Goal: Transaction & Acquisition: Purchase product/service

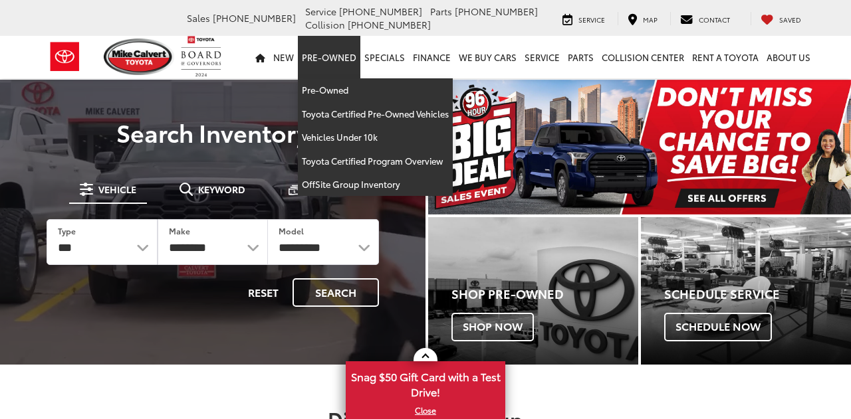
click at [321, 56] on link "Pre-Owned" at bounding box center [329, 57] width 62 height 43
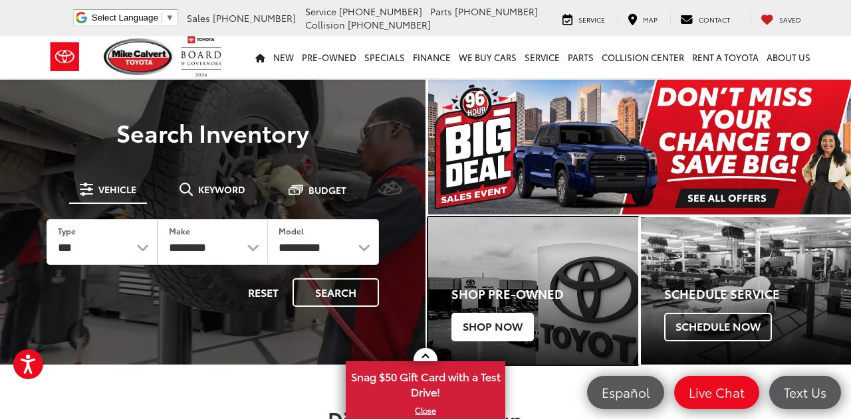
click at [495, 323] on span "Shop Now" at bounding box center [492, 327] width 82 height 28
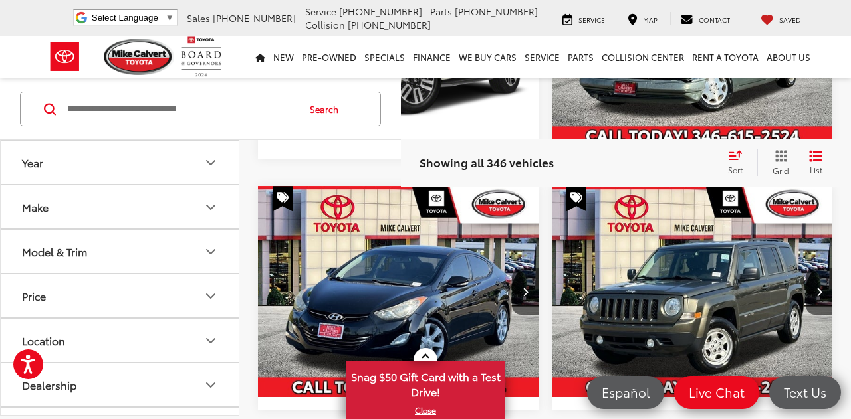
scroll to position [425, 0]
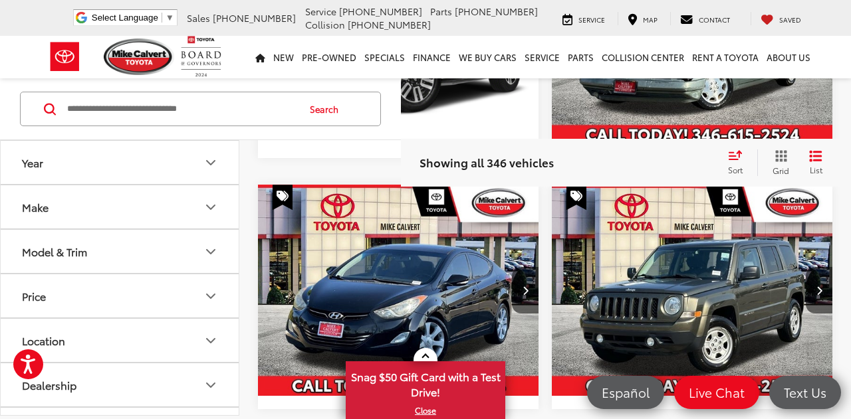
drag, startPoint x: 186, startPoint y: 164, endPoint x: 182, endPoint y: 247, distance: 82.5
click at [182, 247] on div "Year Make Model & Trim Price * — ****** 0 86000 Special Offers Only Only show v…" at bounding box center [120, 277] width 238 height 275
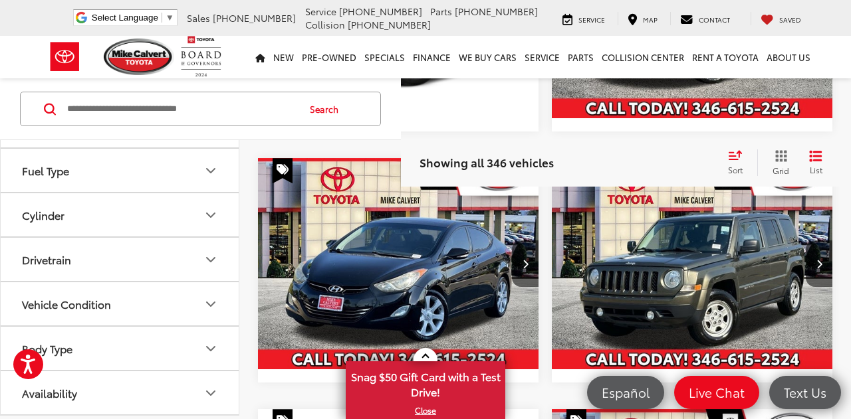
scroll to position [479, 0]
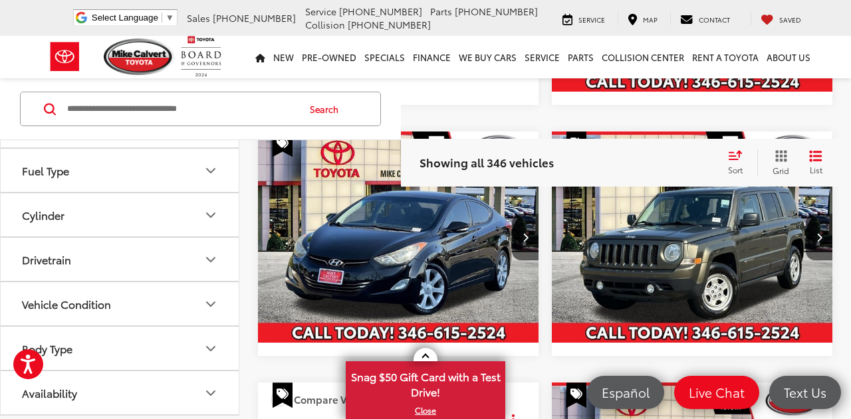
click at [216, 257] on icon "Drivetrain" at bounding box center [211, 260] width 16 height 16
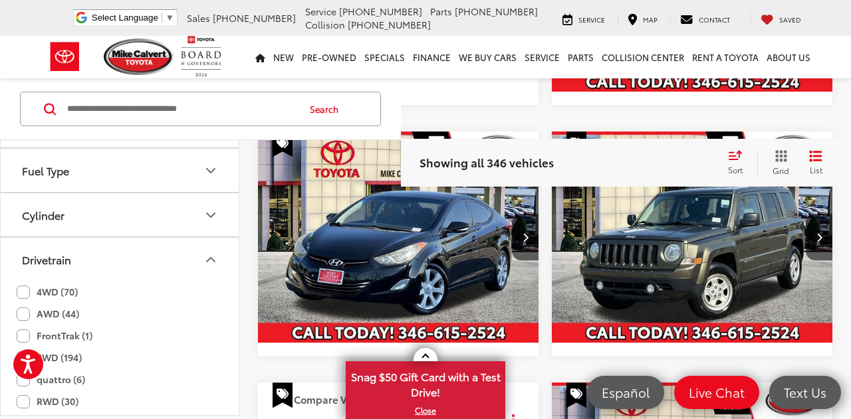
click at [24, 292] on label "4WD (70)" at bounding box center [47, 292] width 61 height 22
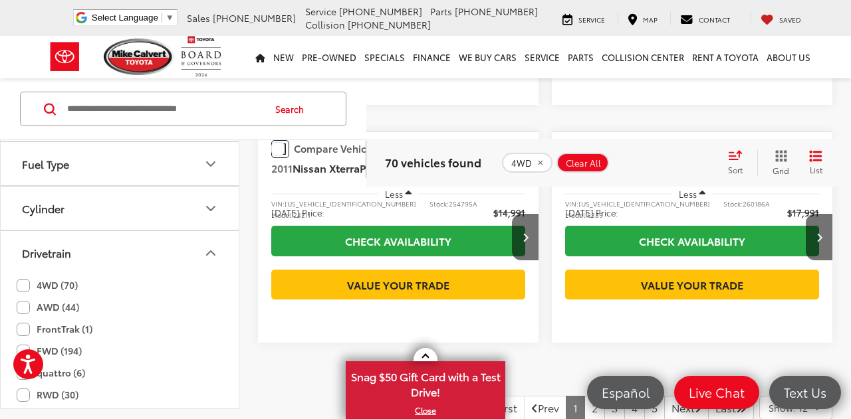
click at [23, 316] on label "AWD (44)" at bounding box center [48, 308] width 62 height 22
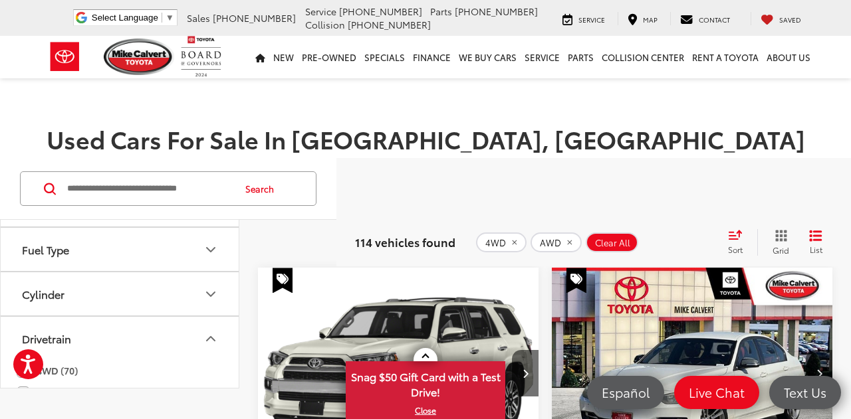
scroll to position [64, 0]
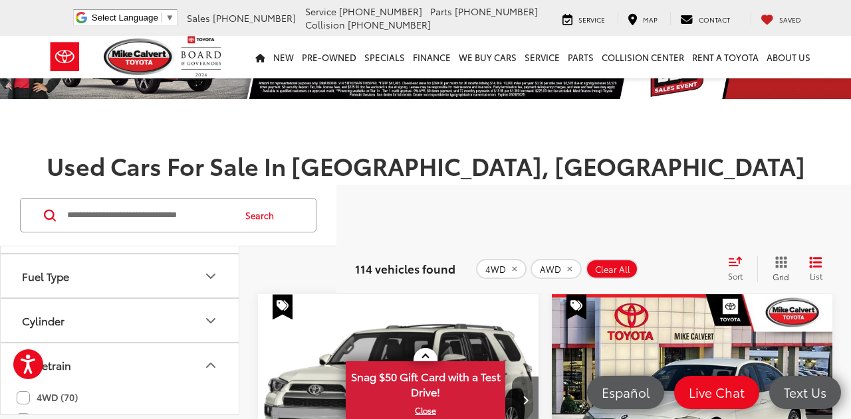
click at [208, 360] on icon "Drivetrain" at bounding box center [211, 366] width 16 height 16
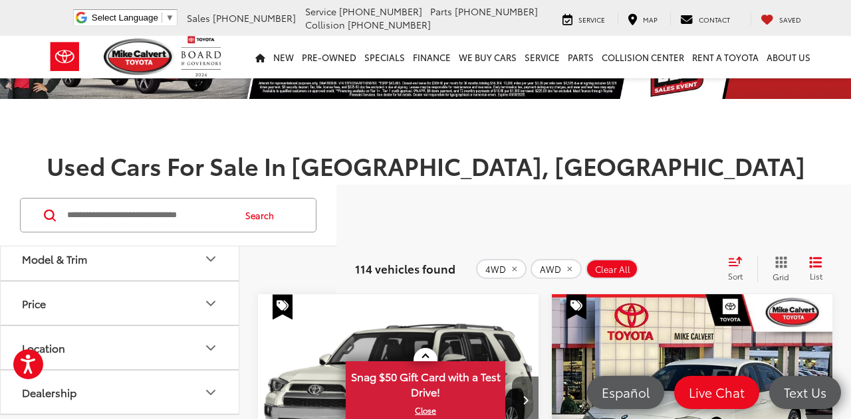
scroll to position [93, 0]
click at [210, 265] on icon "Model & Trim" at bounding box center [211, 265] width 16 height 16
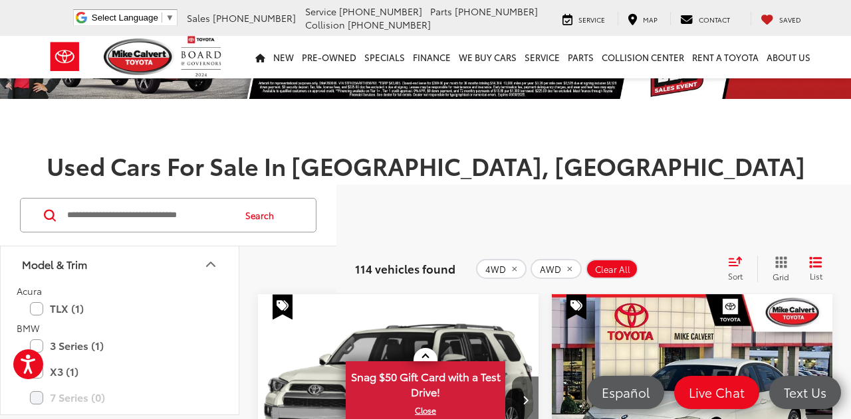
drag, startPoint x: 167, startPoint y: 259, endPoint x: 166, endPoint y: 284, distance: 25.3
click at [166, 284] on button "Model & Trim" at bounding box center [120, 264] width 239 height 43
click at [211, 262] on icon "Model & Trim" at bounding box center [211, 265] width 16 height 16
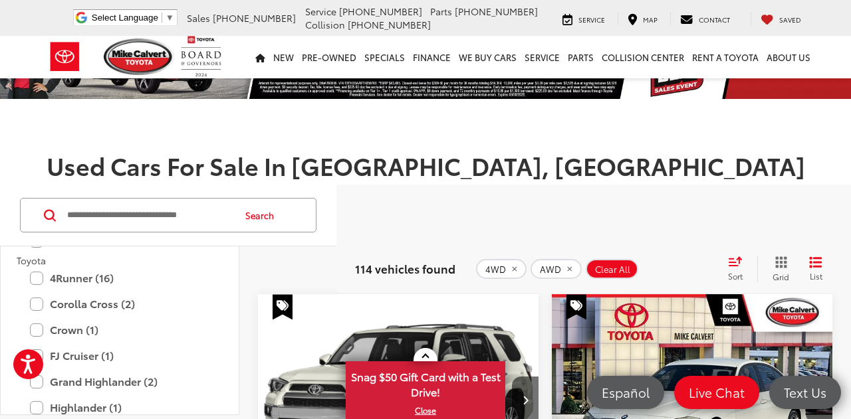
scroll to position [1848, 0]
click at [34, 279] on label "4Runner (16)" at bounding box center [119, 276] width 179 height 23
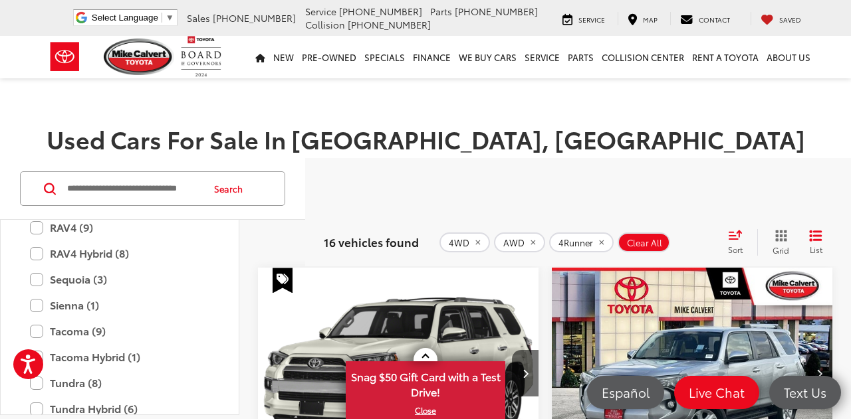
scroll to position [2079, 0]
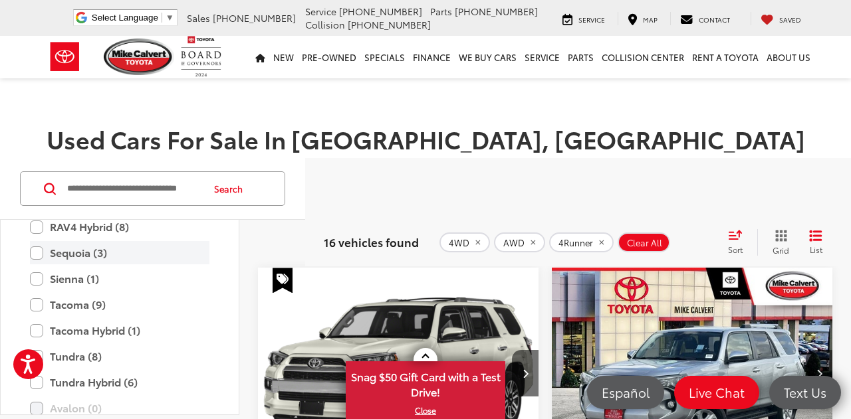
click at [37, 255] on label "Sequoia (3)" at bounding box center [119, 252] width 179 height 23
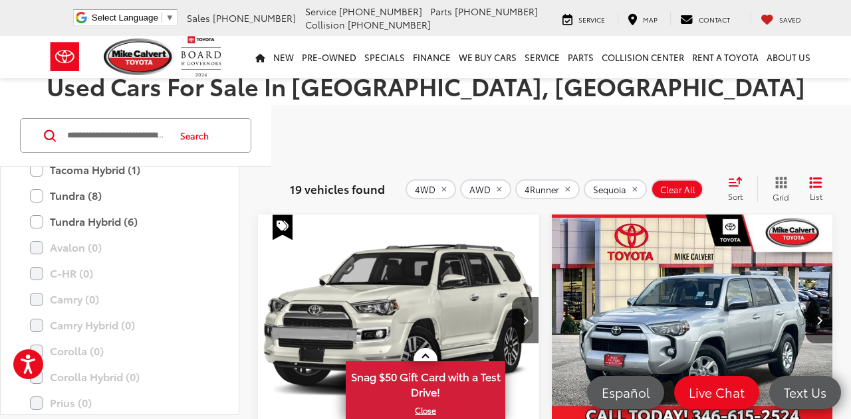
scroll to position [2213, 0]
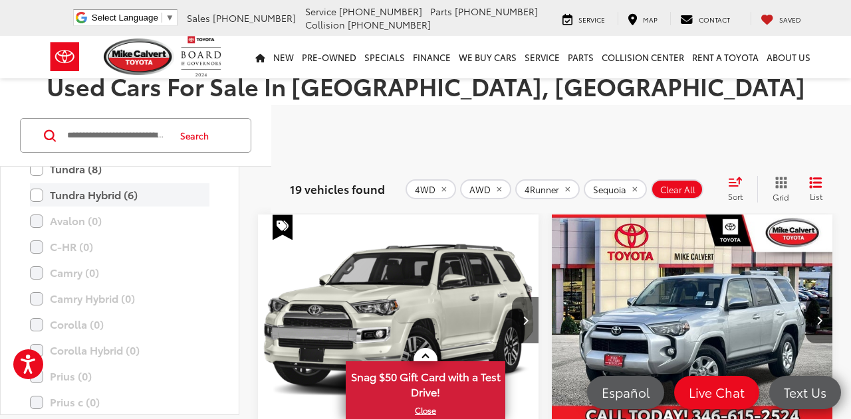
click at [38, 196] on label "Tundra Hybrid (6)" at bounding box center [119, 194] width 179 height 23
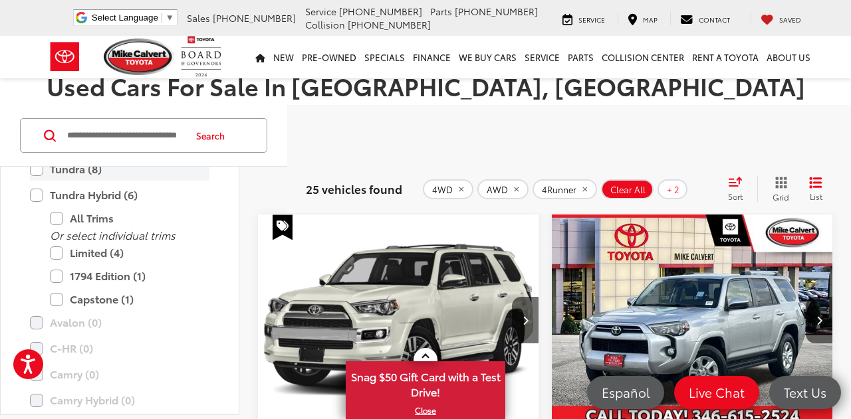
click at [37, 169] on label "Tundra (8)" at bounding box center [119, 169] width 179 height 23
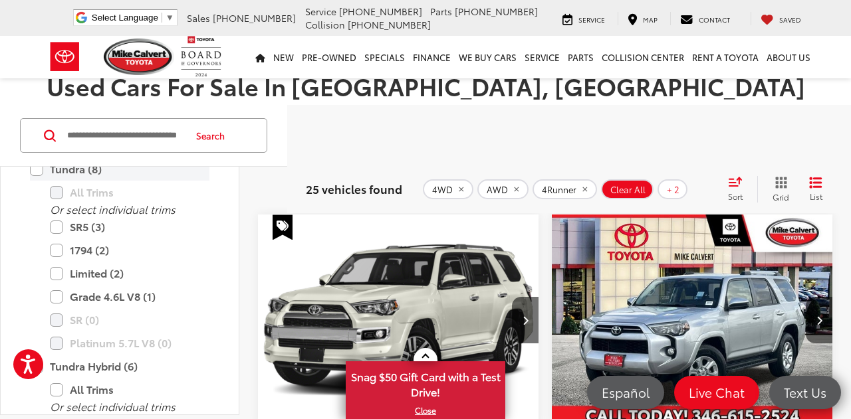
scroll to position [2083, 0]
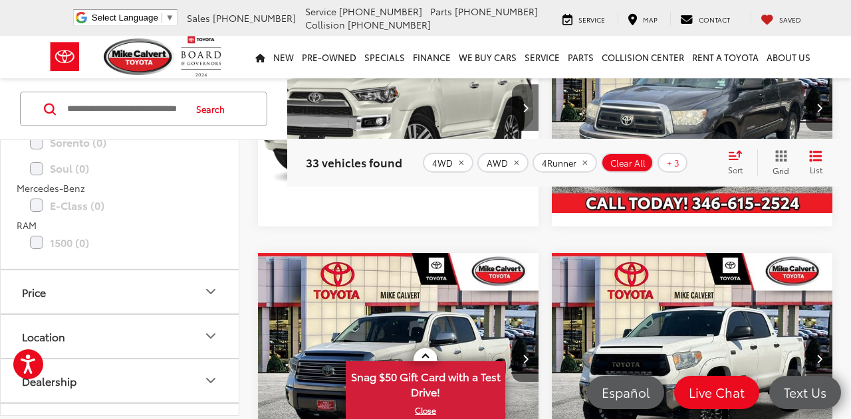
scroll to position [3056, 0]
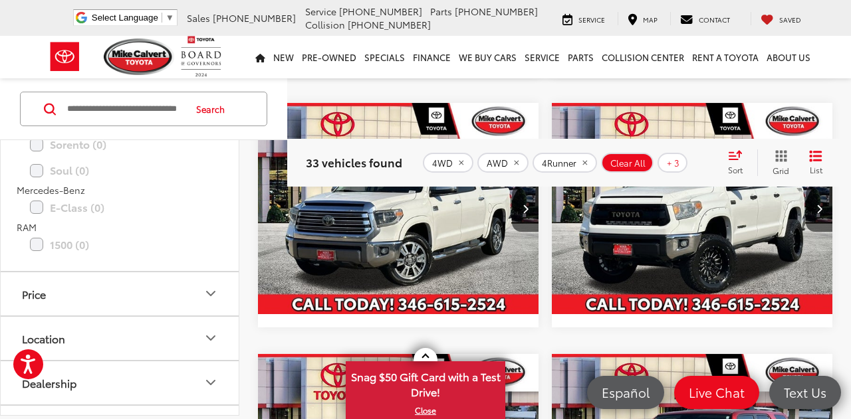
scroll to position [505, 0]
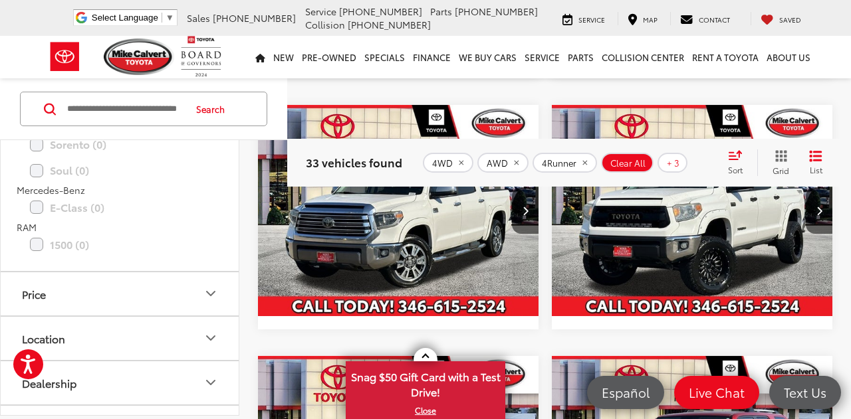
click at [699, 255] on img "2016 Toyota Tundra SR5 0" at bounding box center [692, 211] width 282 height 212
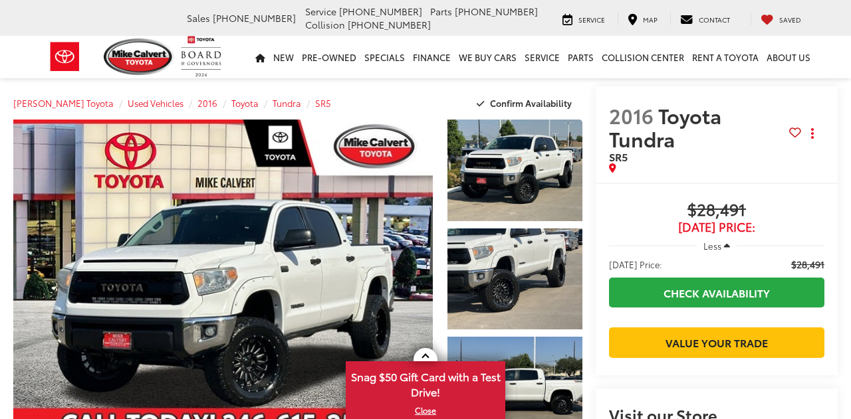
click at [596, 184] on div "Buy $28,491 Today's Price: Less Today's Price: $28,491 Check Availability Value…" at bounding box center [717, 279] width 242 height 193
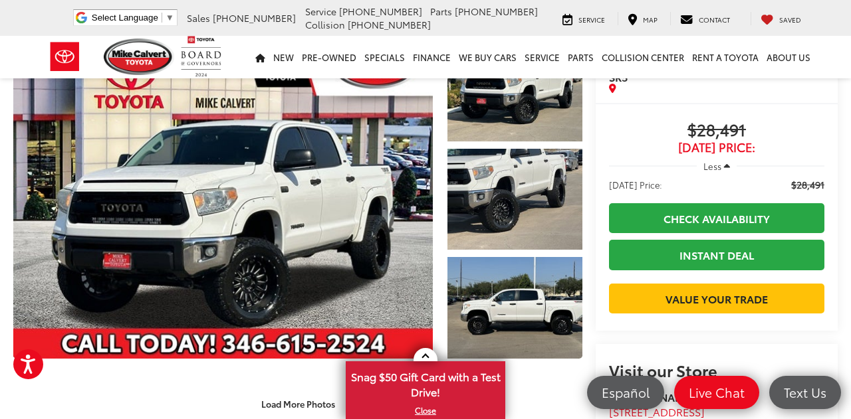
scroll to position [53, 0]
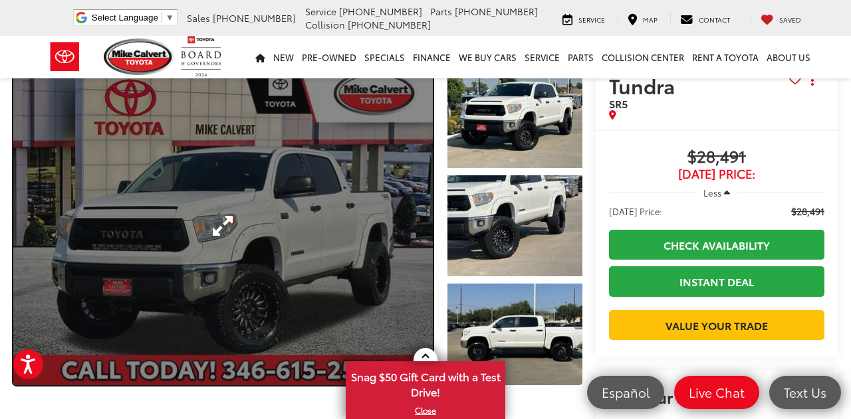
click at [243, 210] on link "Expand Photo 0" at bounding box center [222, 225] width 419 height 319
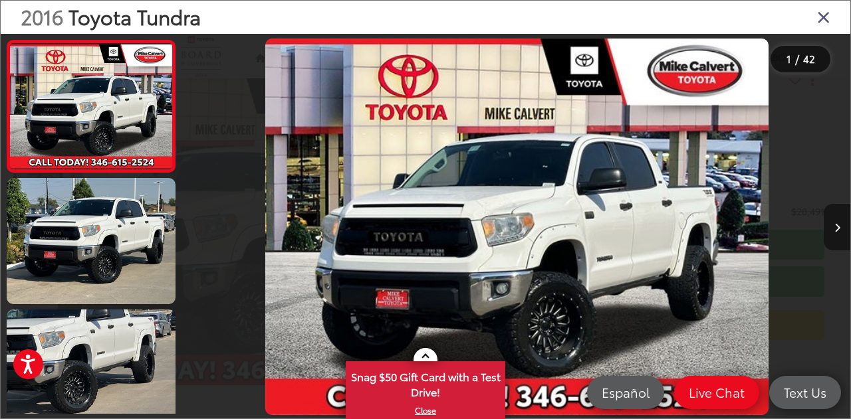
click at [837, 223] on icon "Next image" at bounding box center [837, 227] width 6 height 9
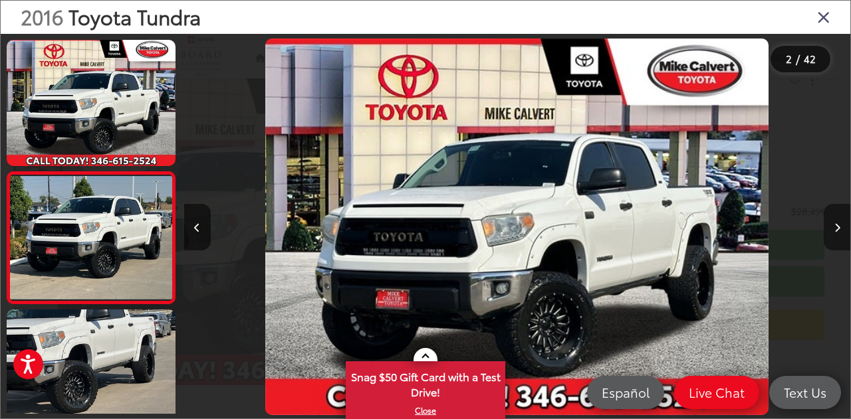
scroll to position [50, 0]
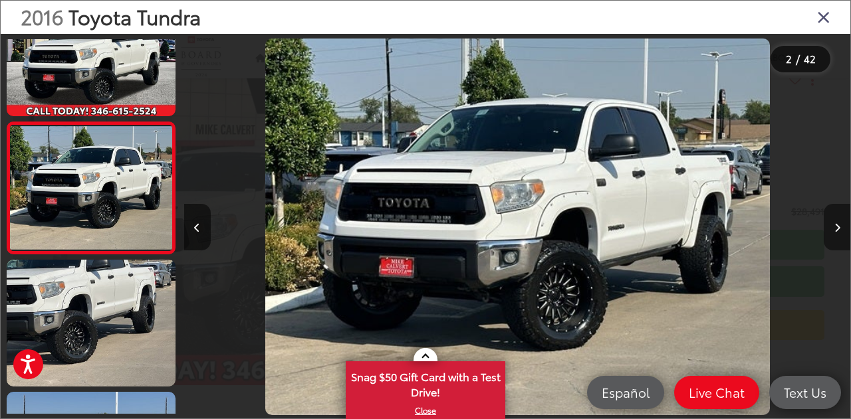
click at [836, 223] on icon "Next image" at bounding box center [837, 227] width 6 height 9
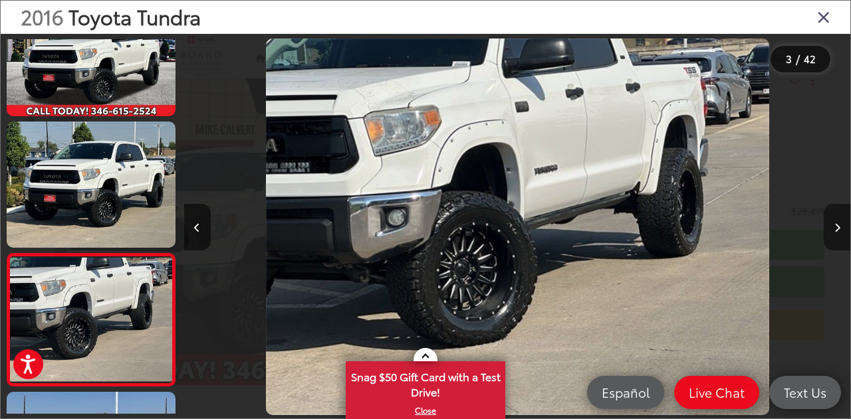
scroll to position [181, 0]
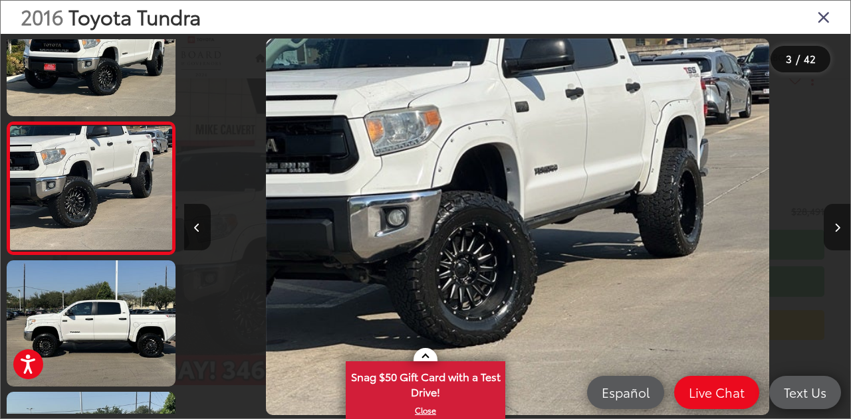
click at [836, 223] on icon "Next image" at bounding box center [837, 227] width 6 height 9
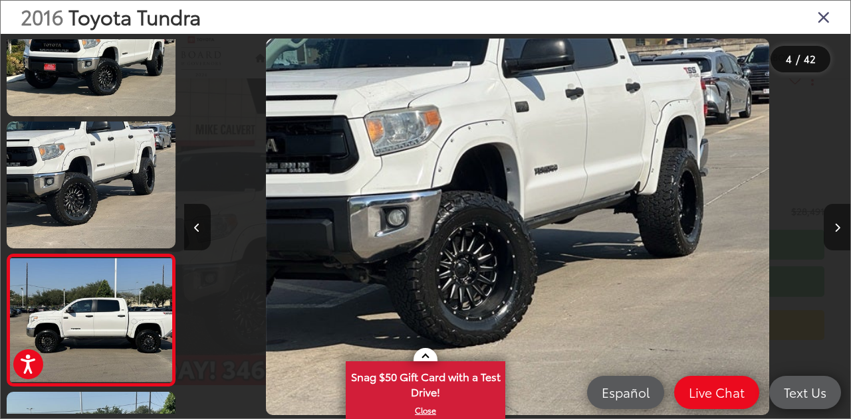
scroll to position [314, 0]
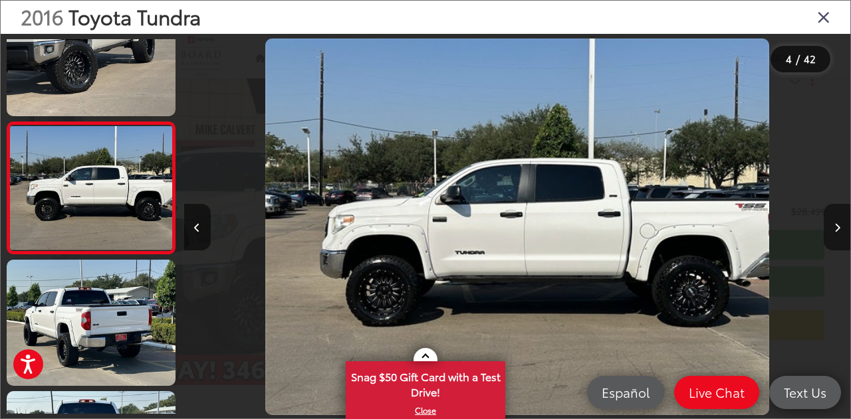
click at [836, 223] on icon "Next image" at bounding box center [837, 227] width 6 height 9
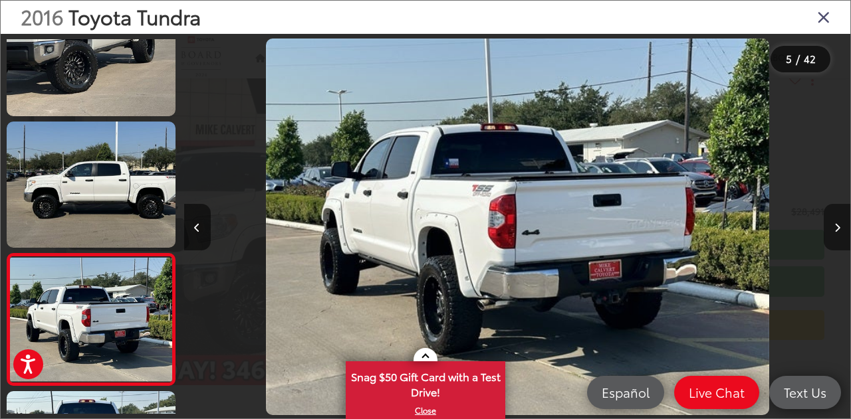
scroll to position [445, 0]
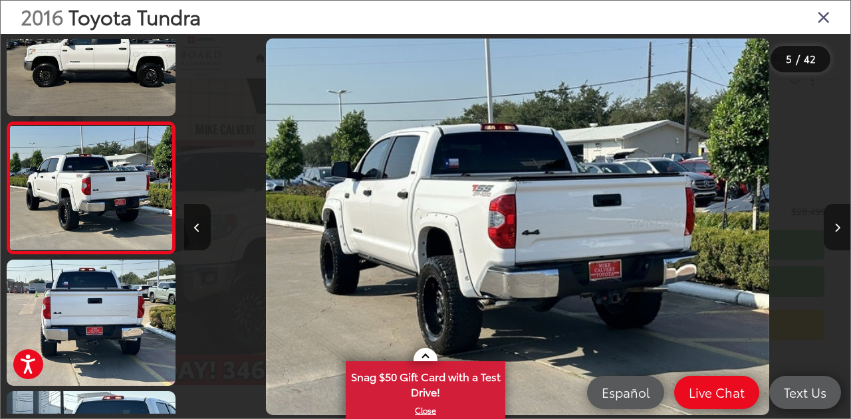
click at [836, 223] on icon "Next image" at bounding box center [837, 227] width 6 height 9
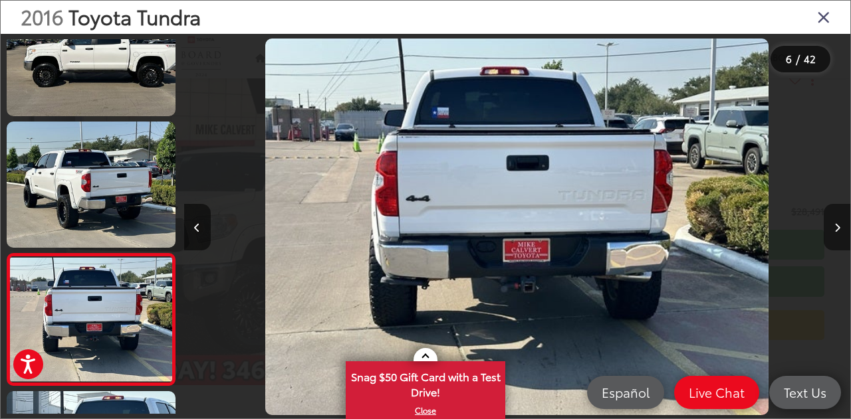
scroll to position [577, 0]
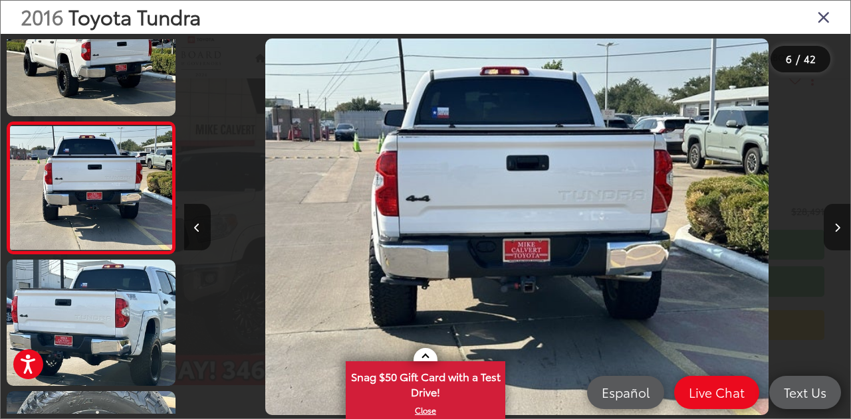
click at [836, 223] on icon "Next image" at bounding box center [837, 227] width 6 height 9
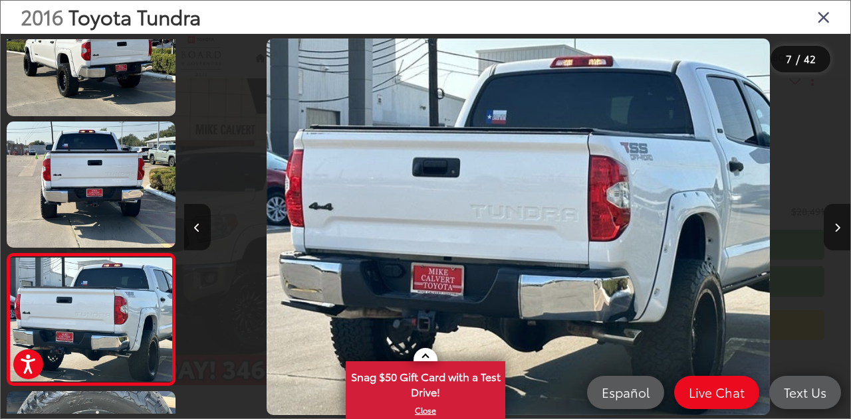
scroll to position [0, 3998]
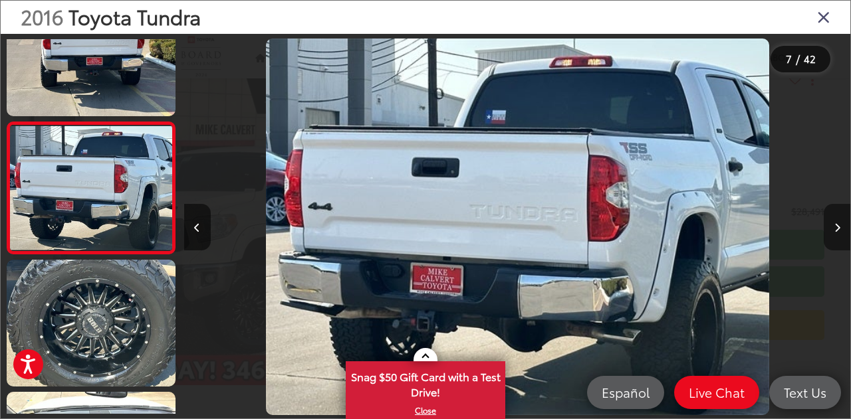
click at [836, 223] on icon "Next image" at bounding box center [837, 227] width 6 height 9
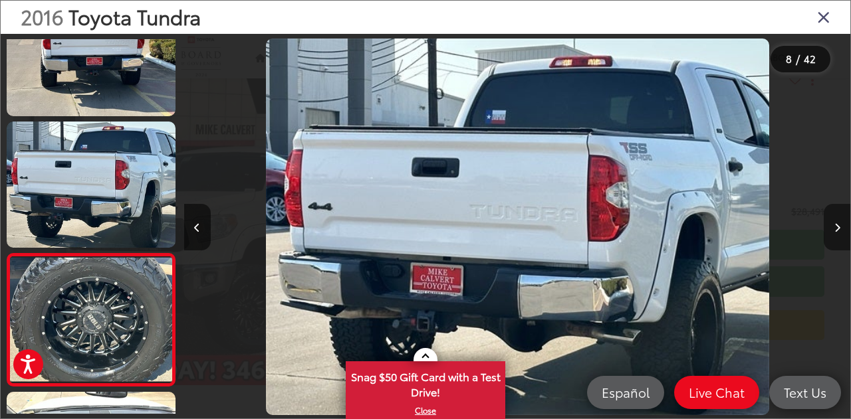
scroll to position [840, 0]
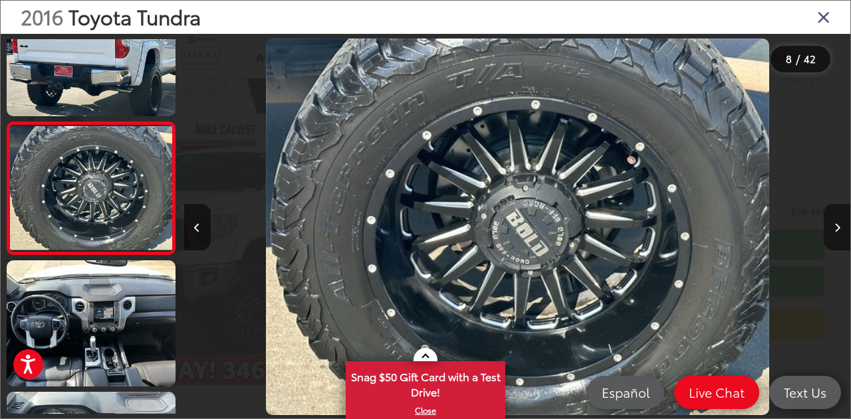
click at [836, 223] on icon "Next image" at bounding box center [837, 227] width 6 height 9
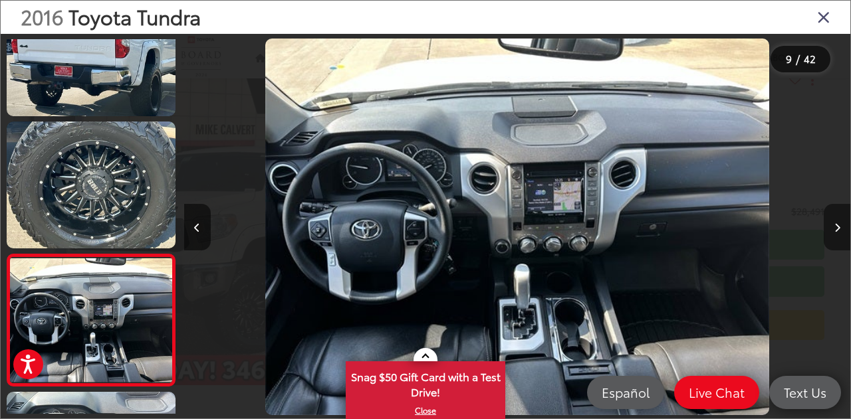
scroll to position [972, 0]
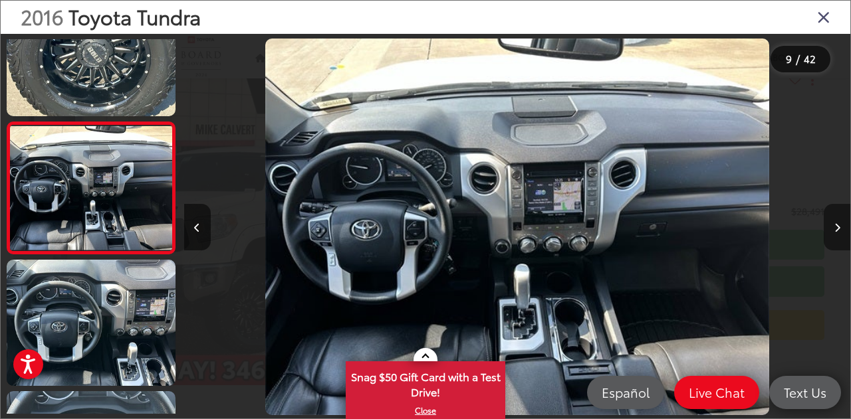
click at [836, 223] on icon "Next image" at bounding box center [837, 227] width 6 height 9
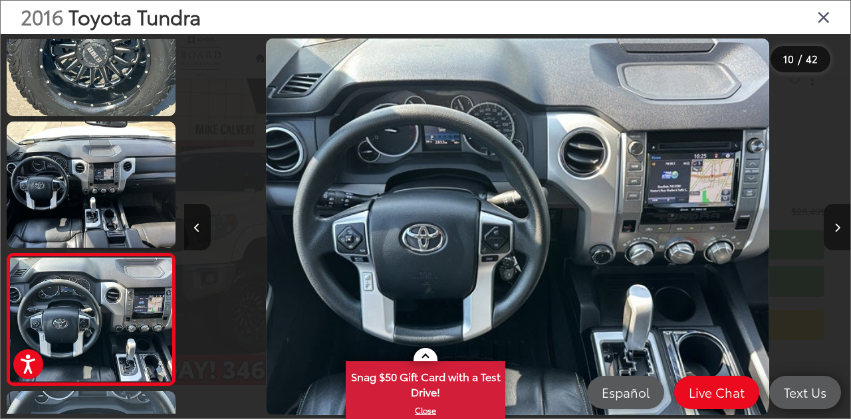
scroll to position [1104, 0]
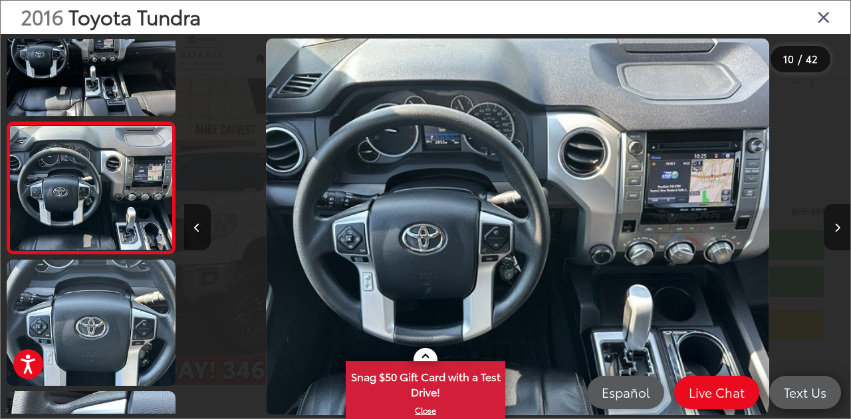
click at [836, 223] on icon "Next image" at bounding box center [837, 227] width 6 height 9
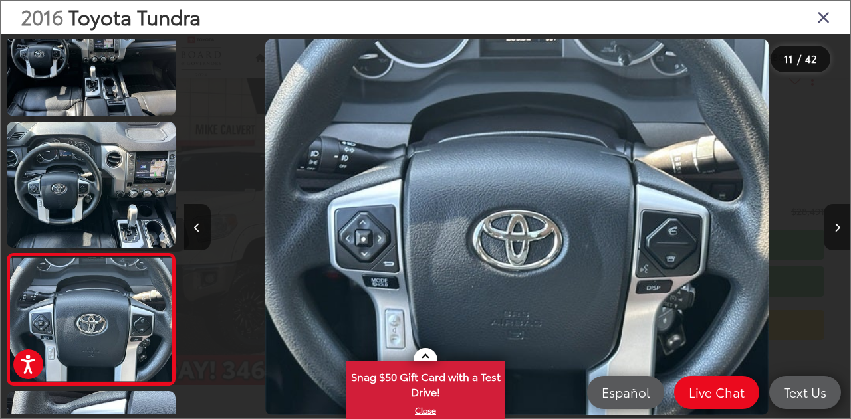
scroll to position [1236, 0]
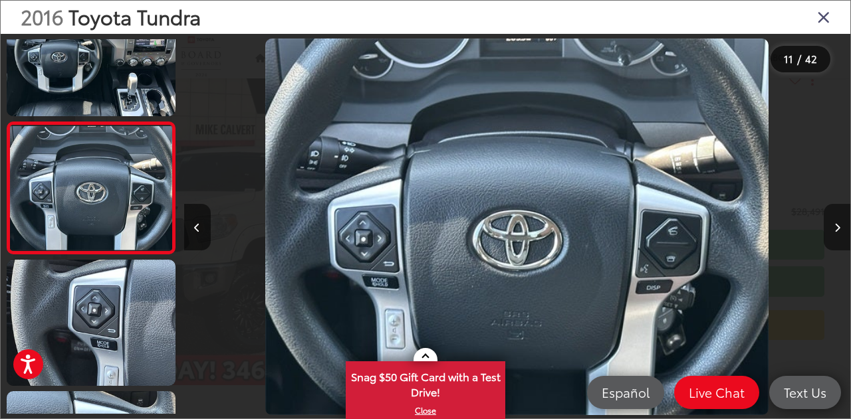
click at [836, 223] on icon "Next image" at bounding box center [837, 227] width 6 height 9
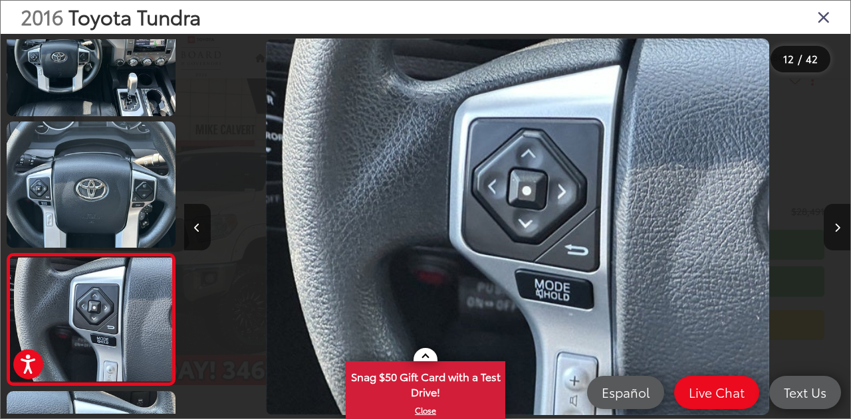
scroll to position [1367, 0]
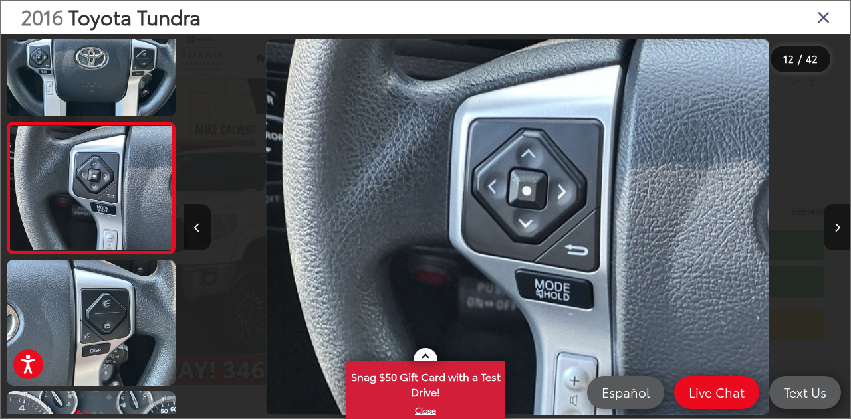
click at [836, 223] on icon "Next image" at bounding box center [837, 227] width 6 height 9
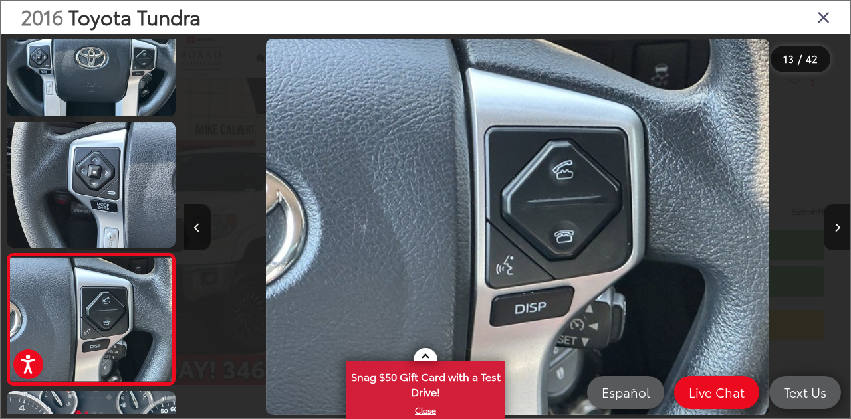
scroll to position [1499, 0]
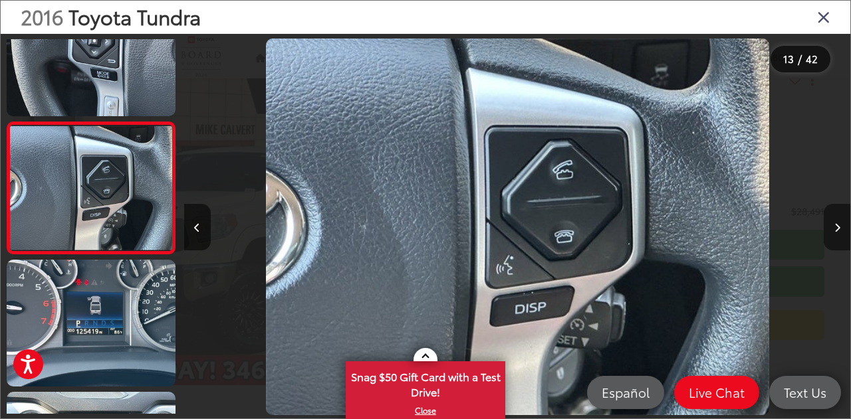
click at [836, 223] on icon "Next image" at bounding box center [837, 227] width 6 height 9
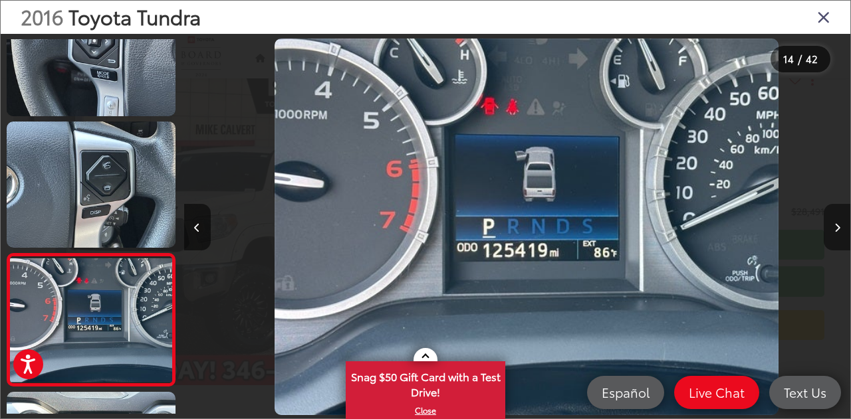
scroll to position [0, 8662]
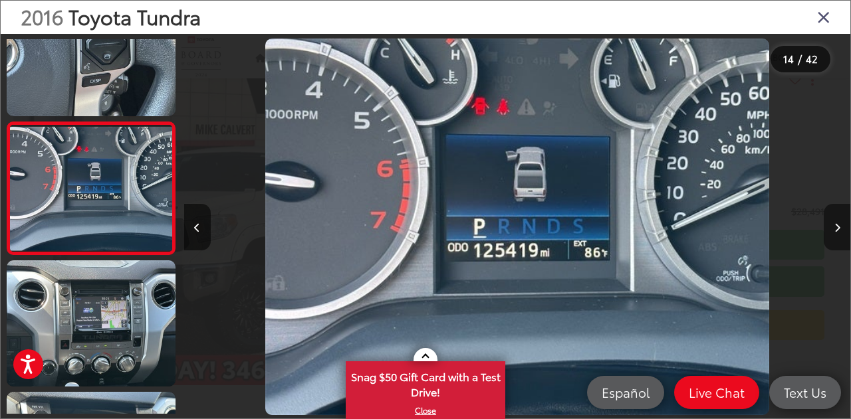
click at [836, 223] on icon "Next image" at bounding box center [837, 227] width 6 height 9
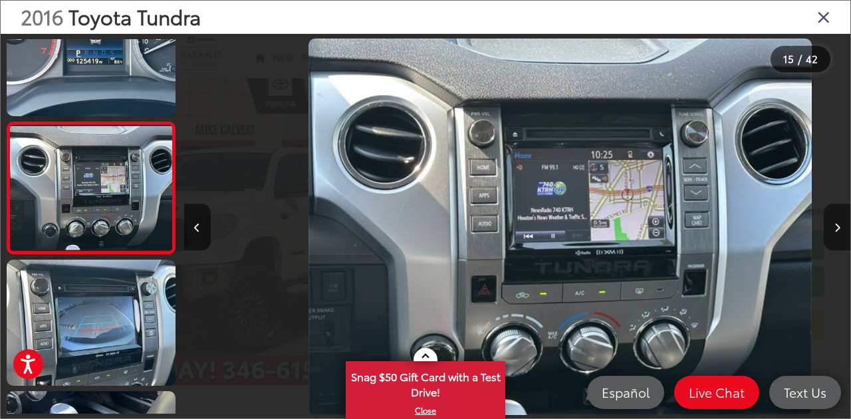
scroll to position [0, 9328]
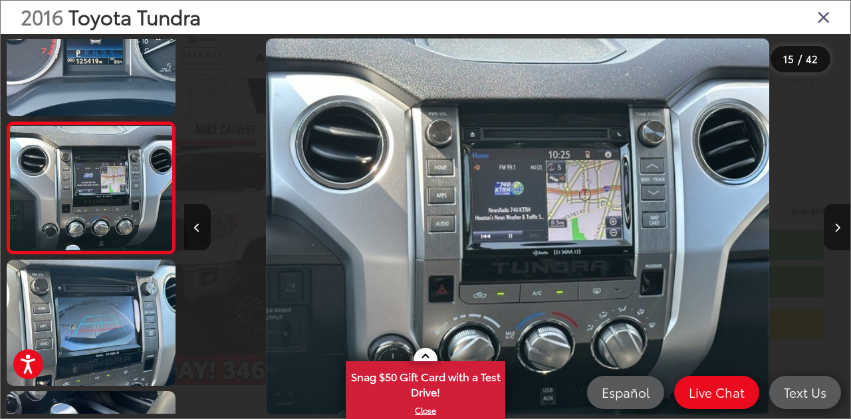
click at [836, 222] on button "Next image" at bounding box center [837, 227] width 27 height 47
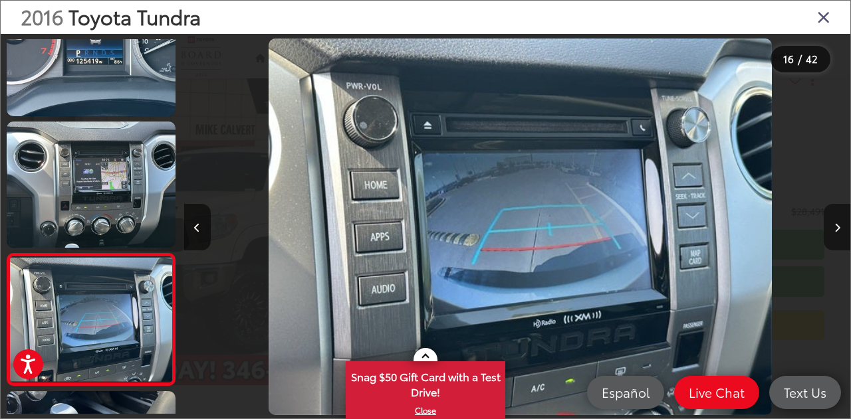
scroll to position [0, 9994]
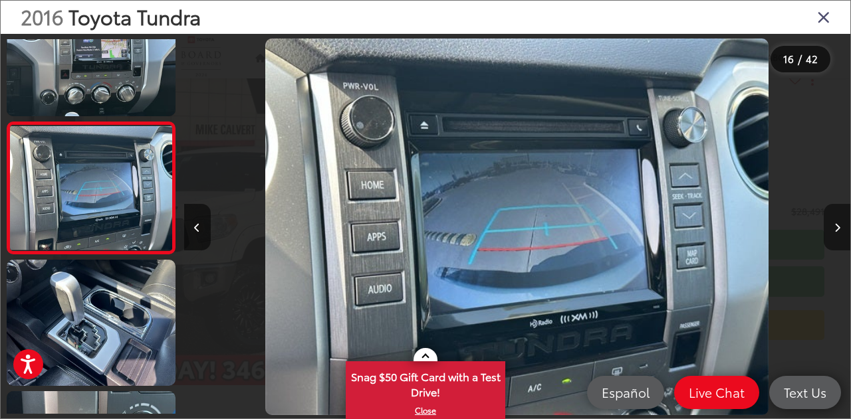
click at [836, 222] on button "Next image" at bounding box center [837, 227] width 27 height 47
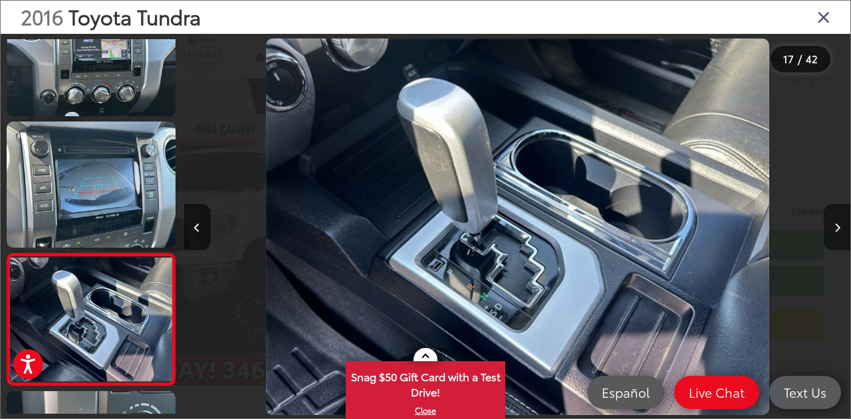
scroll to position [2026, 0]
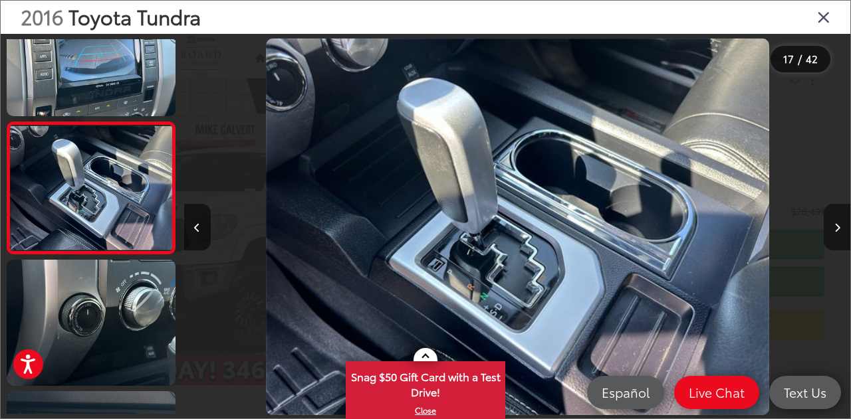
click at [836, 222] on button "Next image" at bounding box center [837, 227] width 27 height 47
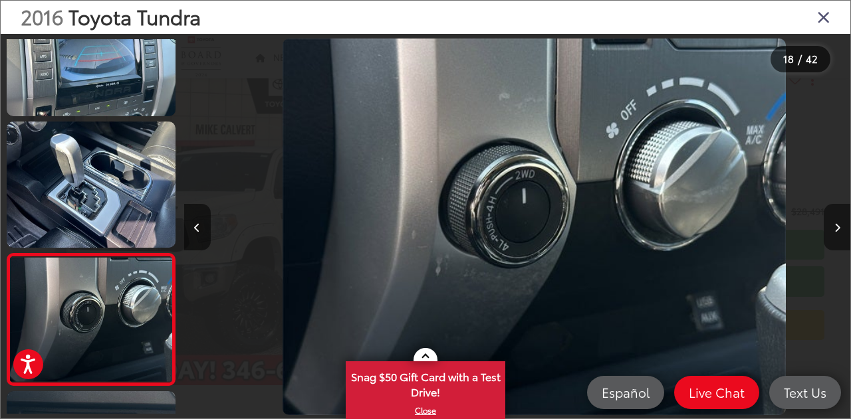
scroll to position [0, 11326]
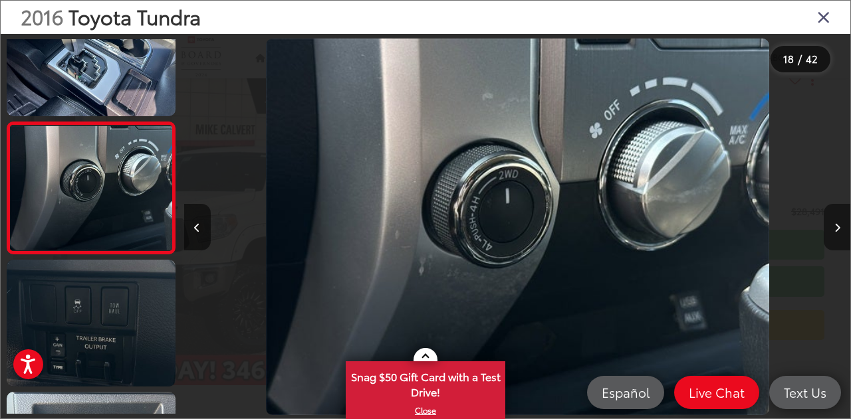
click at [836, 222] on button "Next image" at bounding box center [837, 227] width 27 height 47
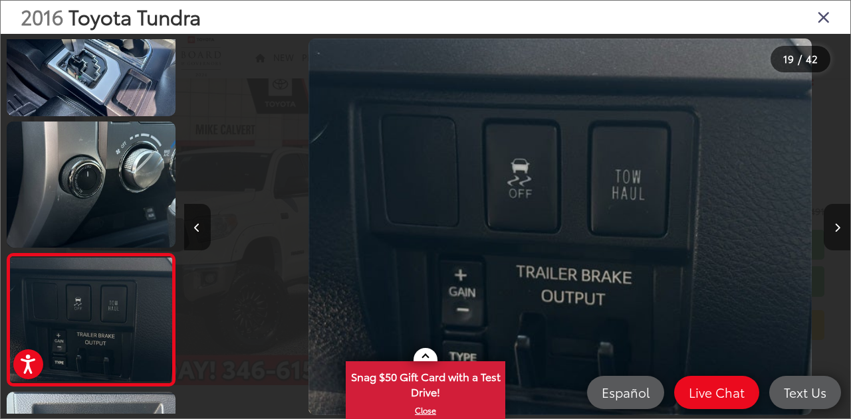
scroll to position [0, 11993]
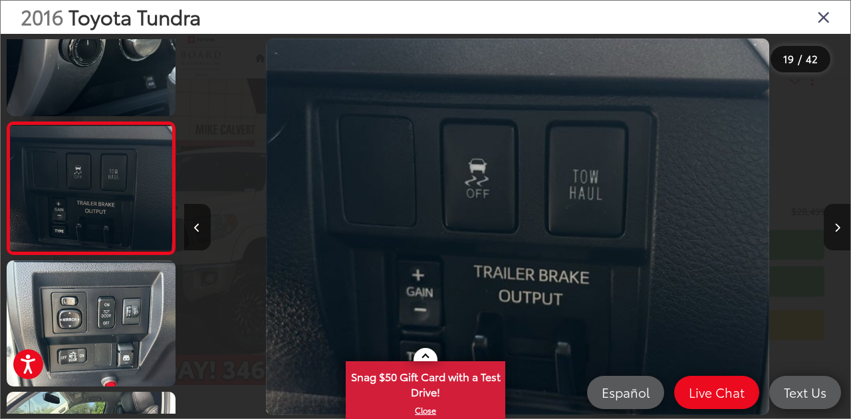
click at [836, 222] on button "Next image" at bounding box center [837, 227] width 27 height 47
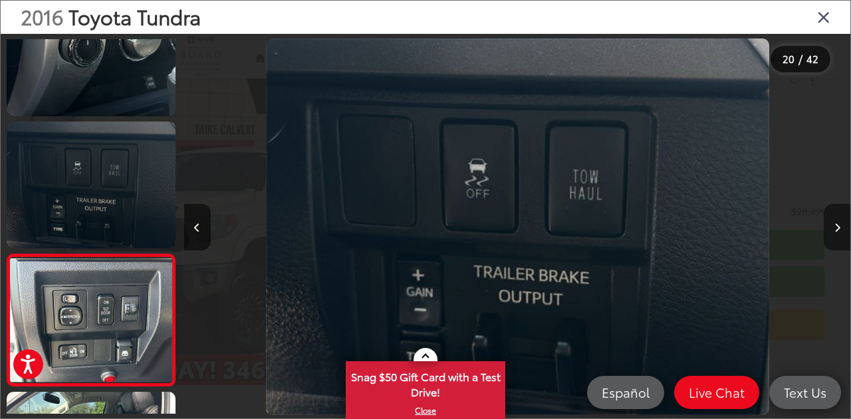
scroll to position [2422, 0]
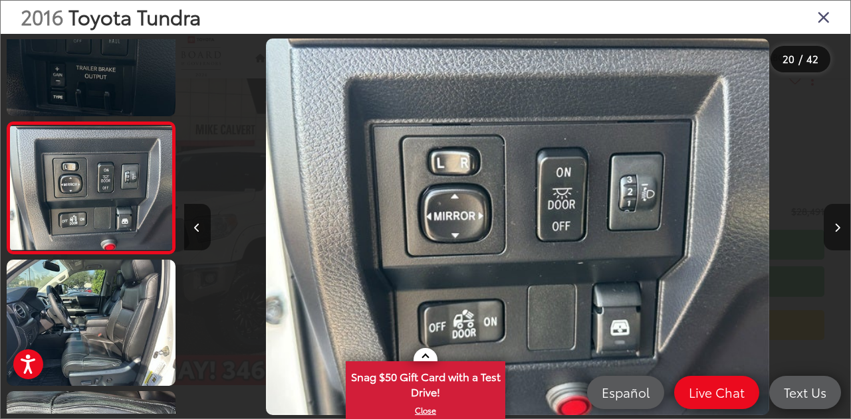
click at [836, 222] on button "Next image" at bounding box center [837, 227] width 27 height 47
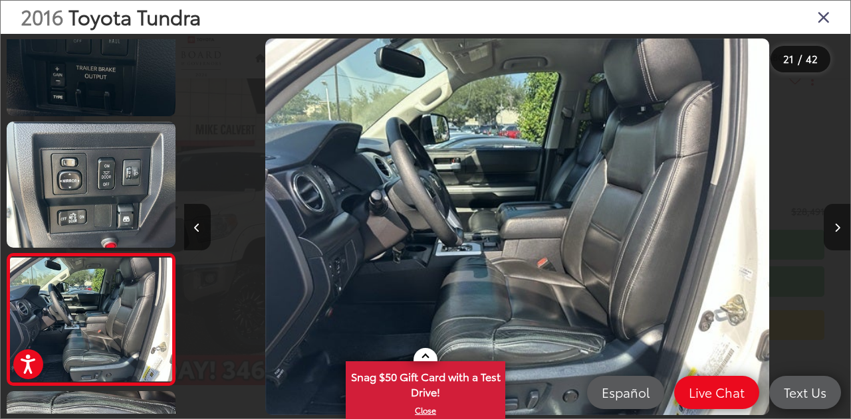
scroll to position [2553, 0]
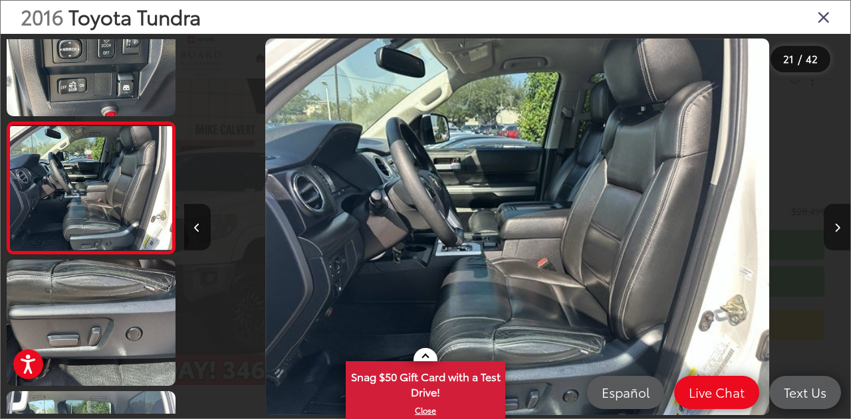
click at [836, 222] on button "Next image" at bounding box center [837, 227] width 27 height 47
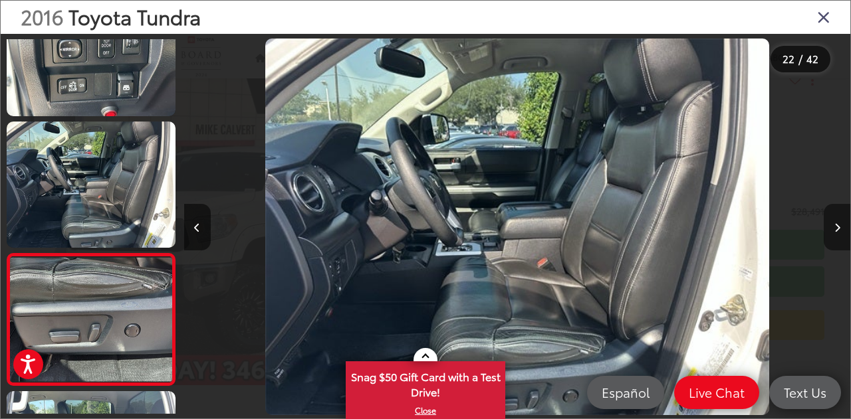
scroll to position [2685, 0]
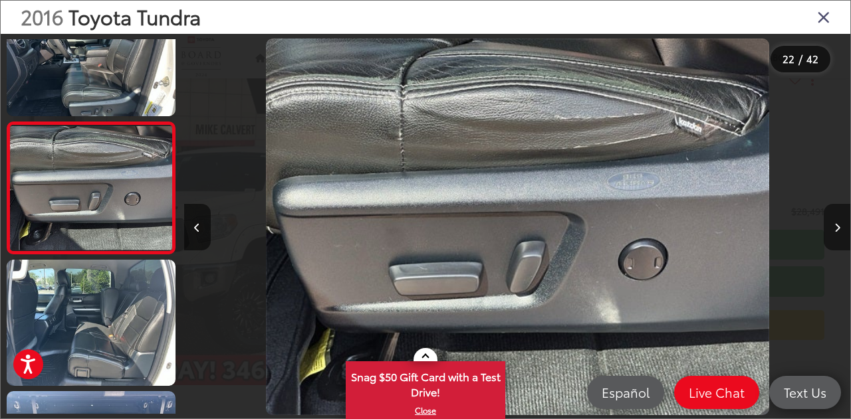
click at [836, 222] on button "Next image" at bounding box center [837, 227] width 27 height 47
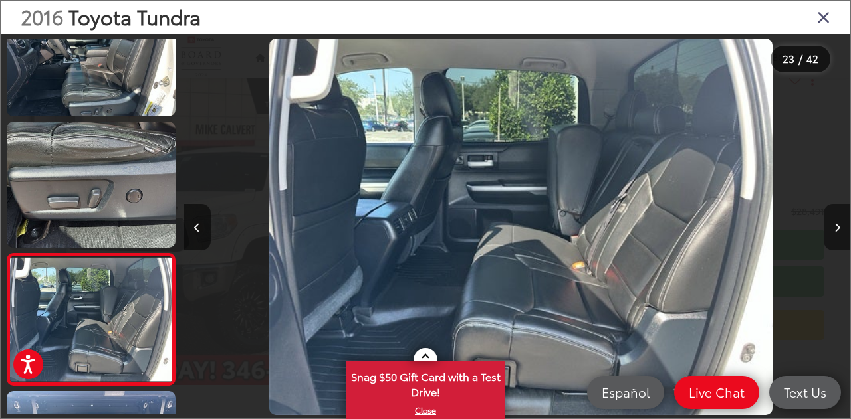
scroll to position [0, 14658]
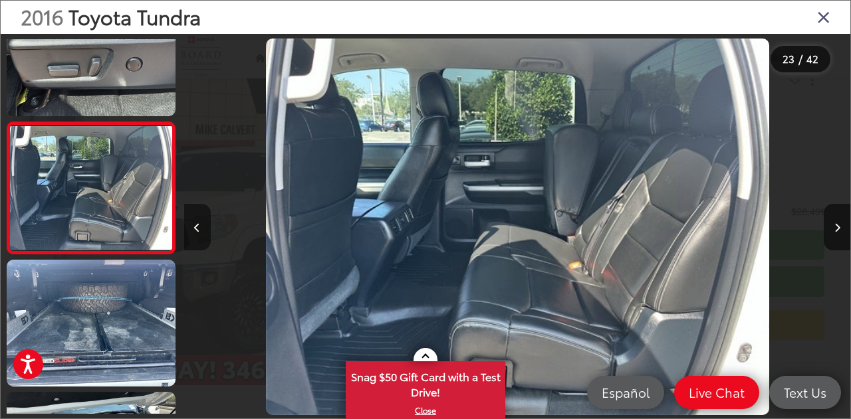
click at [201, 222] on button "Previous image" at bounding box center [197, 227] width 27 height 47
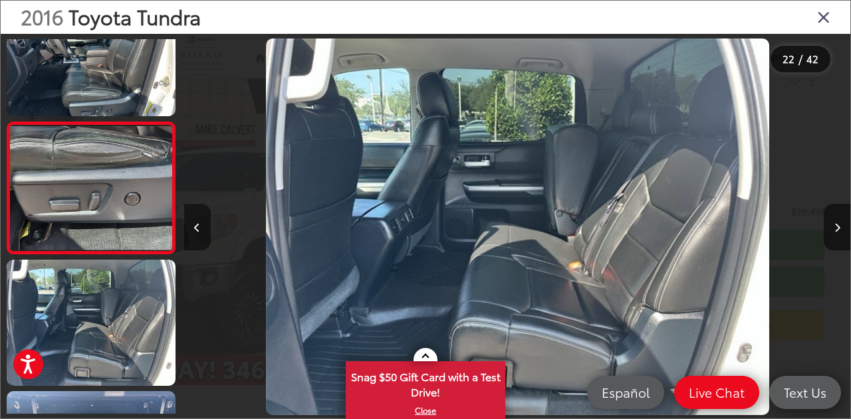
scroll to position [0, 13992]
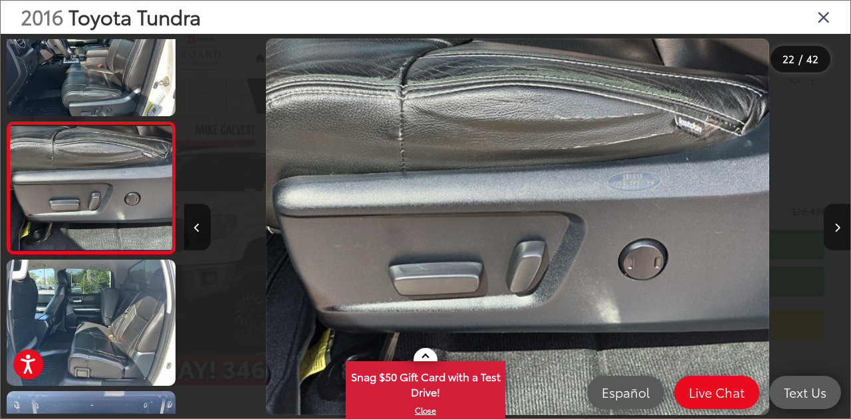
click at [836, 225] on icon "Next image" at bounding box center [837, 227] width 6 height 9
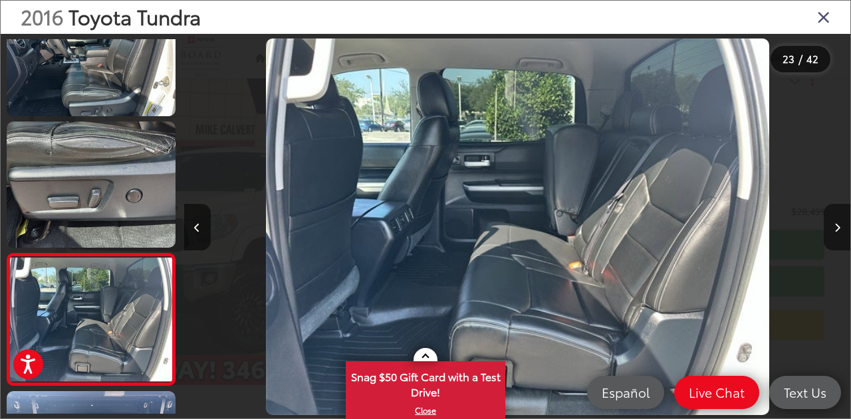
scroll to position [2816, 0]
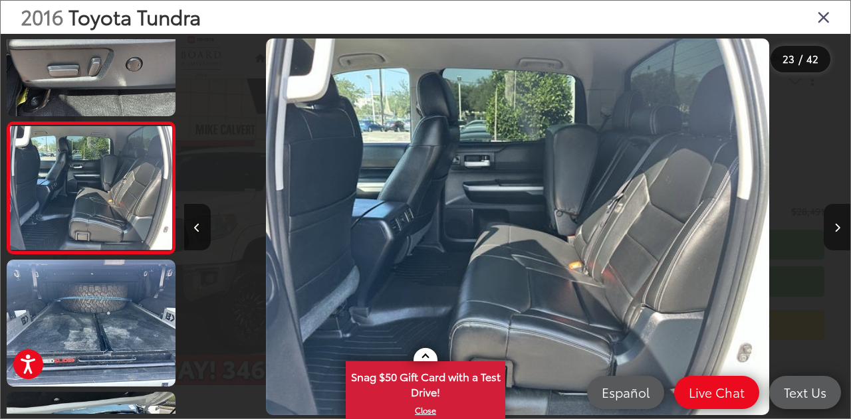
click at [836, 225] on icon "Next image" at bounding box center [837, 227] width 6 height 9
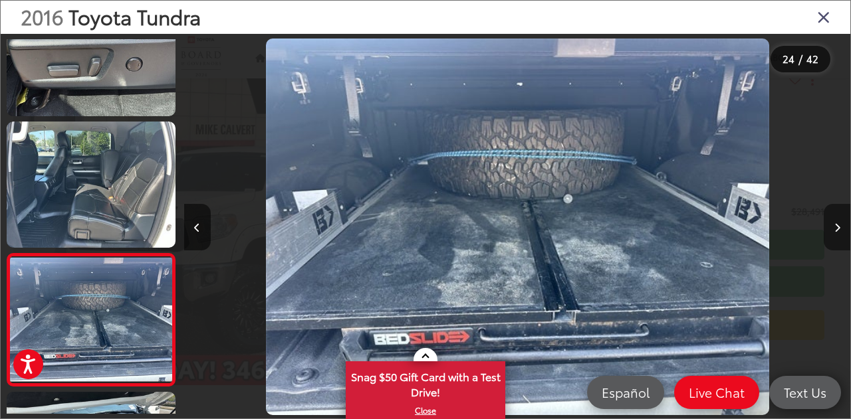
scroll to position [2948, 0]
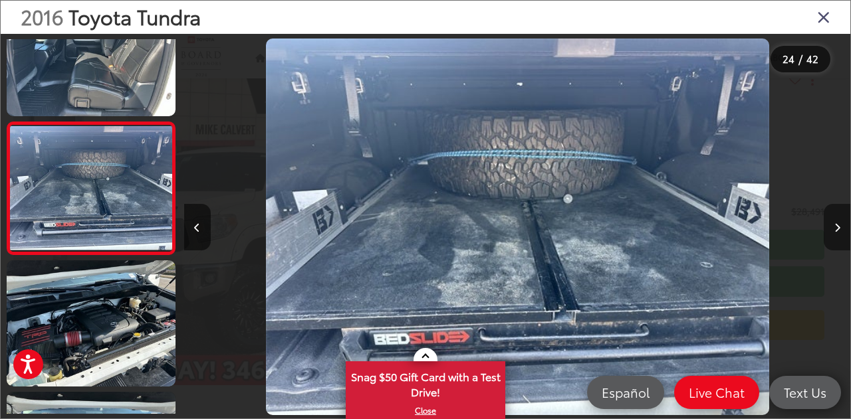
click at [837, 223] on icon "Next image" at bounding box center [837, 227] width 6 height 9
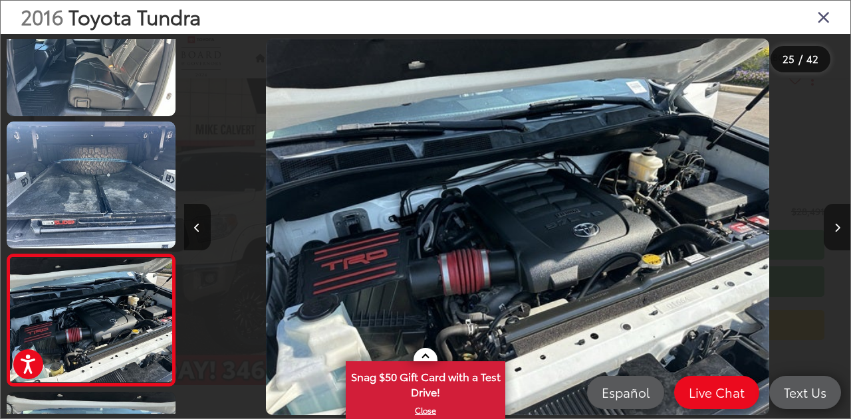
scroll to position [3080, 0]
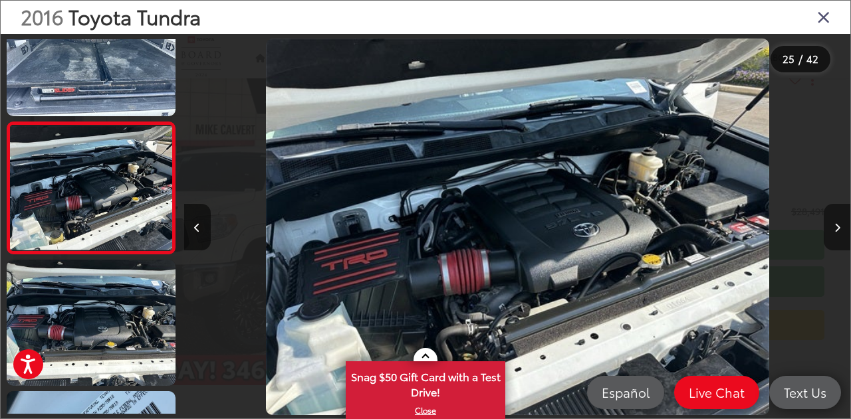
click at [837, 223] on icon "Next image" at bounding box center [837, 227] width 6 height 9
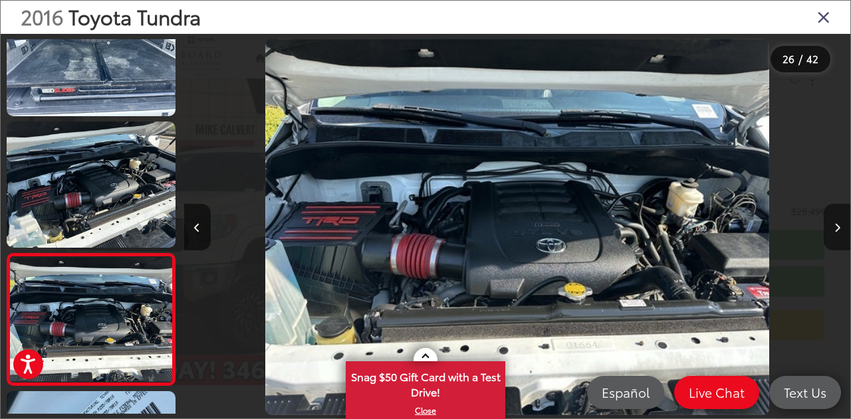
scroll to position [3212, 0]
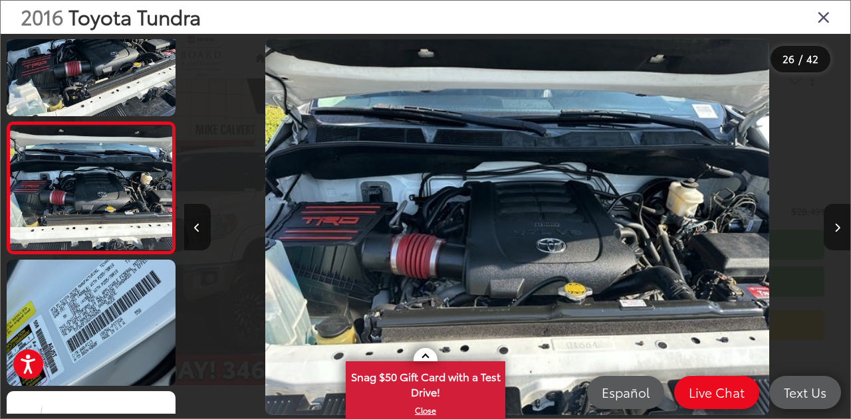
click at [837, 223] on icon "Next image" at bounding box center [837, 227] width 6 height 9
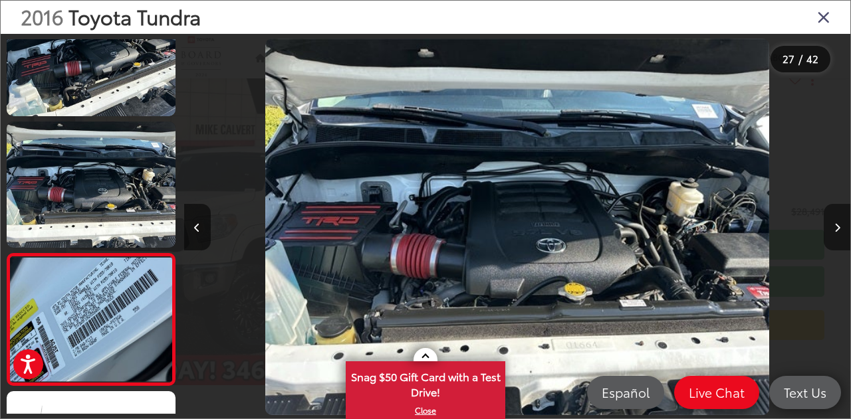
scroll to position [3343, 0]
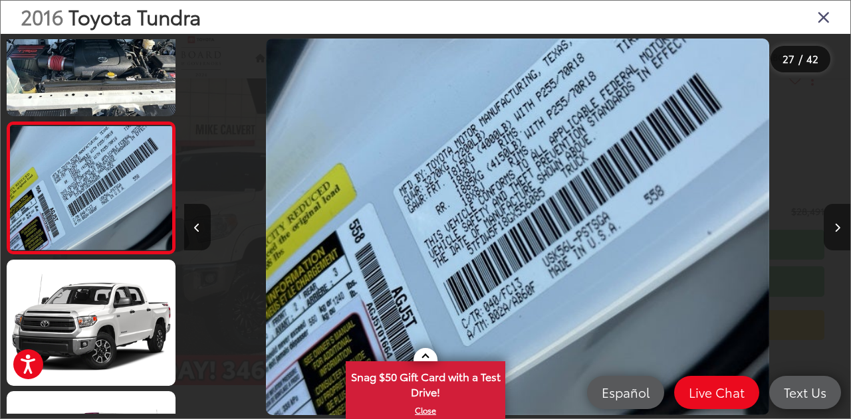
click at [837, 223] on icon "Next image" at bounding box center [837, 227] width 6 height 9
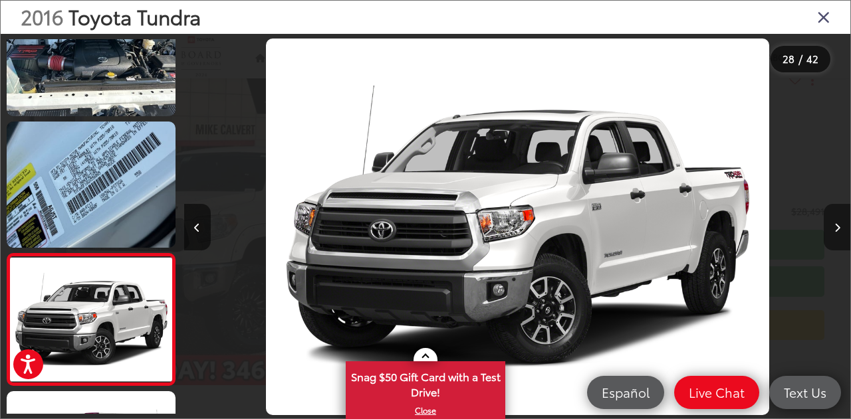
scroll to position [3475, 0]
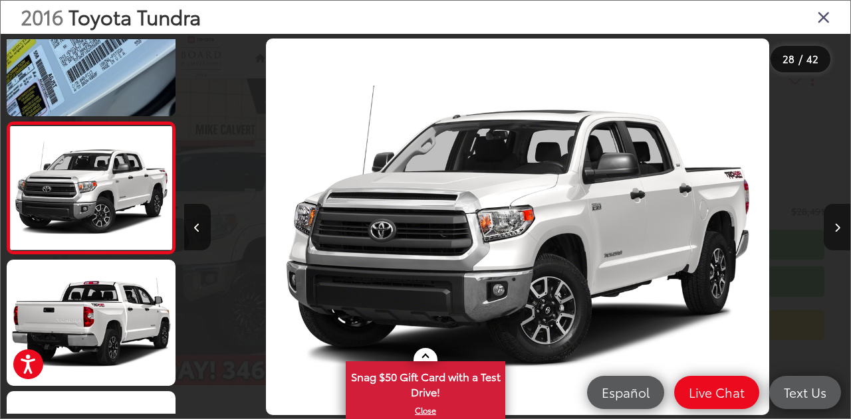
click at [837, 223] on icon "Next image" at bounding box center [837, 227] width 6 height 9
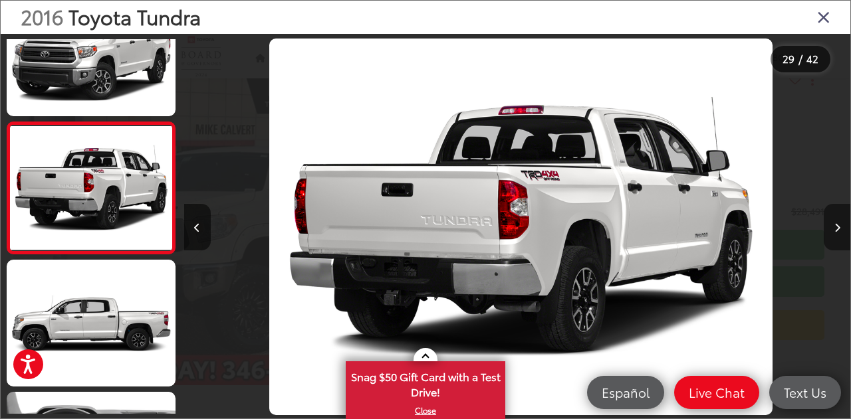
scroll to position [0, 18656]
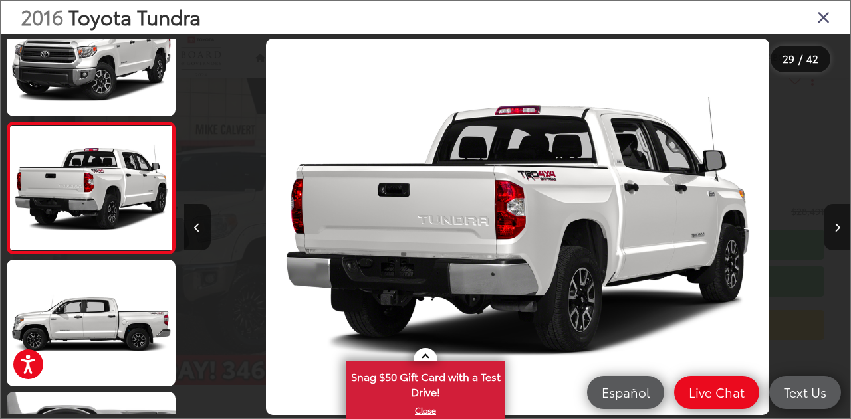
click at [837, 223] on icon "Next image" at bounding box center [837, 227] width 6 height 9
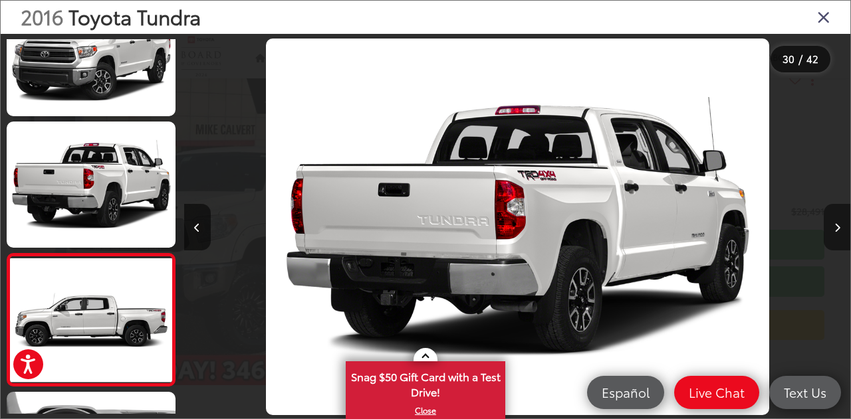
scroll to position [3738, 0]
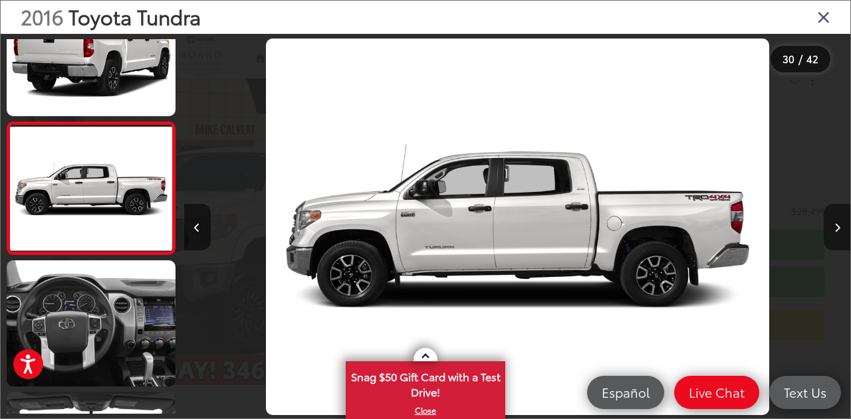
click at [837, 213] on button "Next image" at bounding box center [837, 227] width 27 height 47
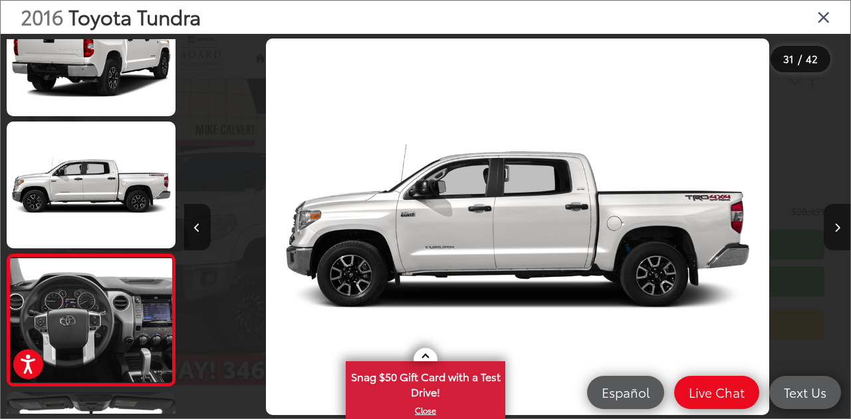
scroll to position [3871, 0]
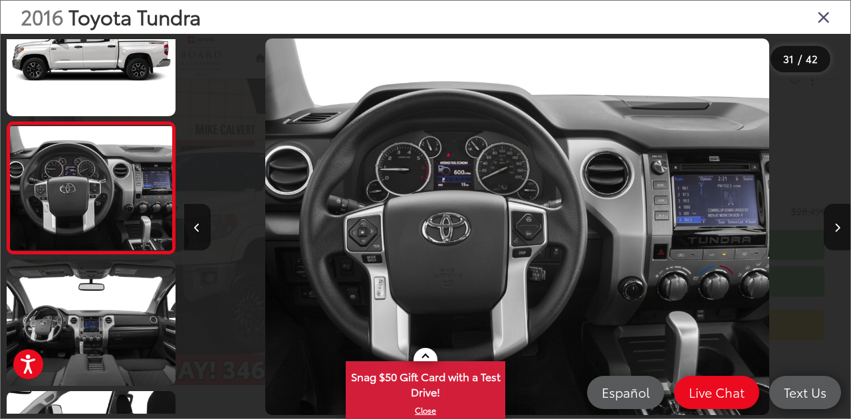
click at [818, 18] on icon "Close gallery" at bounding box center [823, 16] width 13 height 17
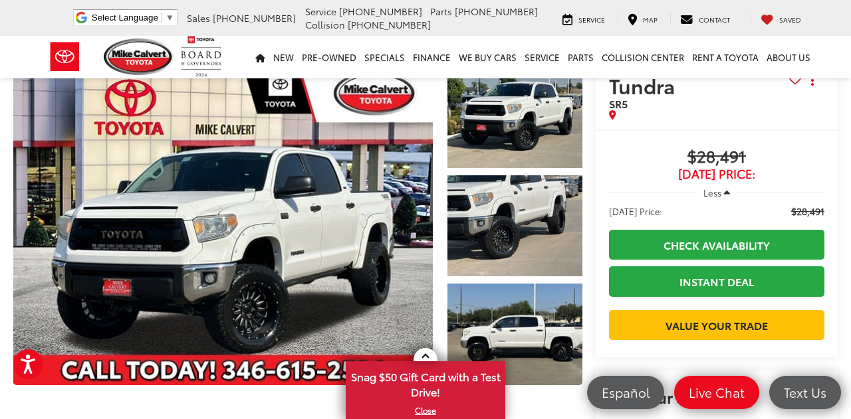
click at [582, 177] on div "2016 Toyota Tundra SR5 Copy Link Share Print Buy $28,491 Today's Price: Less To…" at bounding box center [709, 203] width 255 height 341
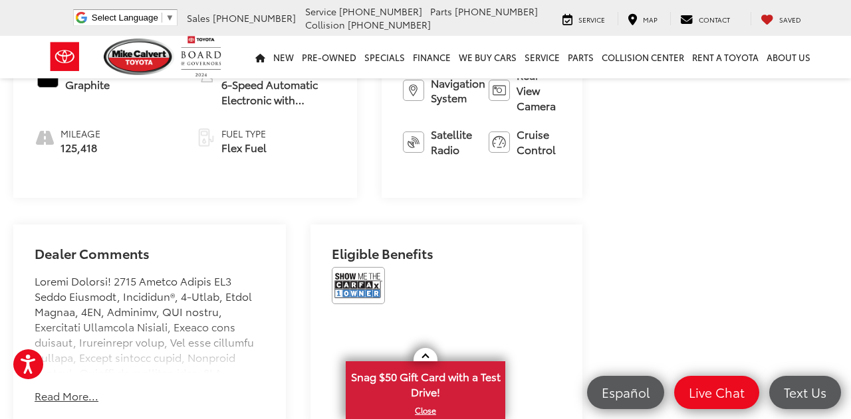
scroll to position [612, 0]
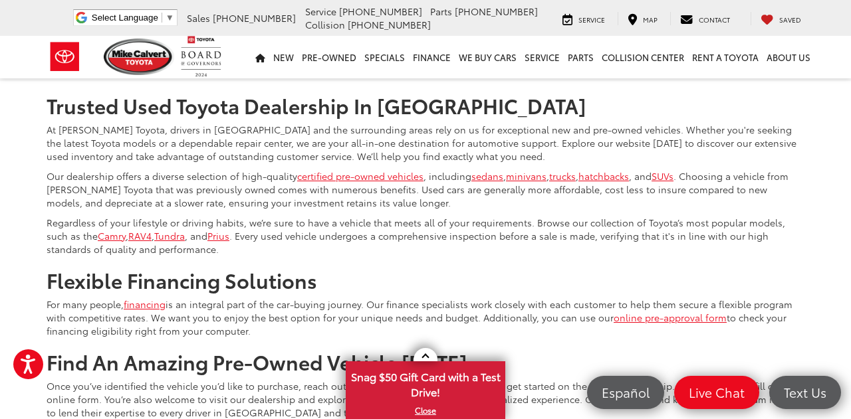
scroll to position [1861, 0]
